Goal: Information Seeking & Learning: Understand process/instructions

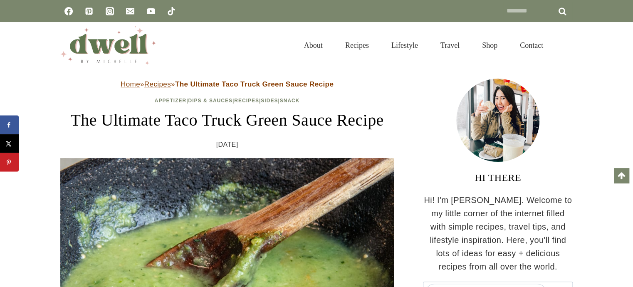
scroll to position [160, 0]
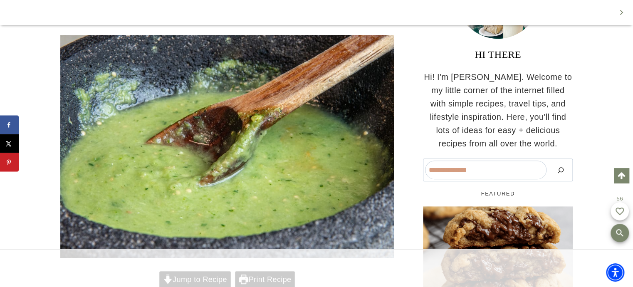
click at [186, 271] on div at bounding box center [316, 268] width 633 height 38
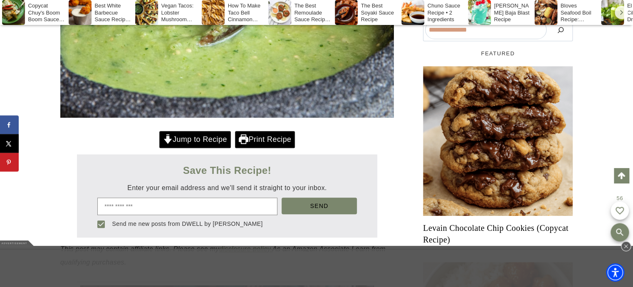
scroll to position [0, 0]
click at [188, 162] on div at bounding box center [316, 143] width 633 height 287
click at [199, 148] on link "Jump to Recipe" at bounding box center [195, 139] width 72 height 17
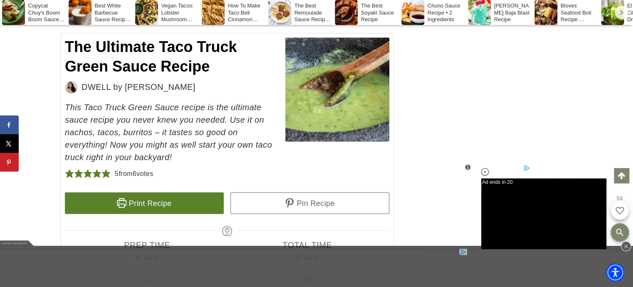
scroll to position [3946, 0]
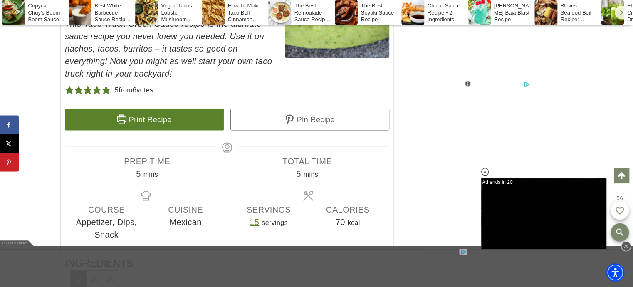
click at [265, 130] on link "Pin Recipe" at bounding box center [310, 120] width 159 height 22
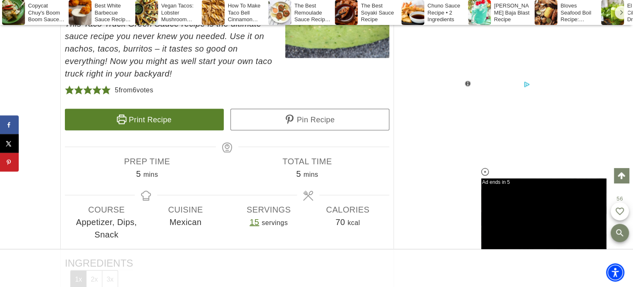
click at [181, 130] on link "Print Recipe" at bounding box center [144, 120] width 159 height 22
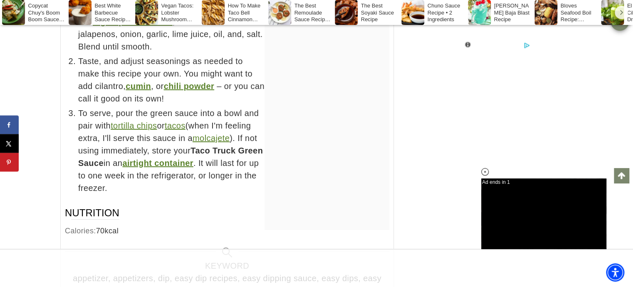
scroll to position [4801, 0]
